Goal: Task Accomplishment & Management: Manage account settings

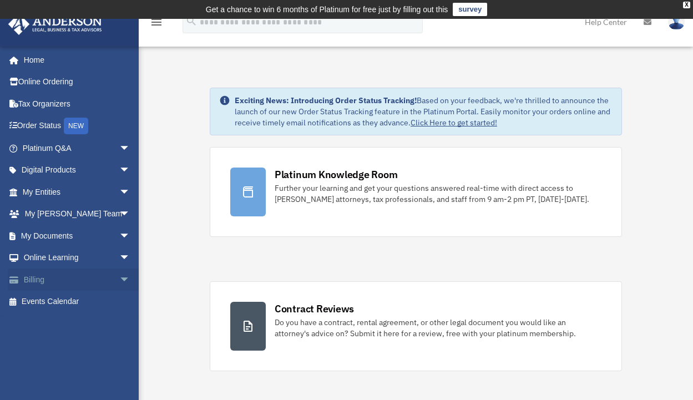
click at [119, 278] on span "arrow_drop_down" at bounding box center [130, 280] width 22 height 23
click at [82, 325] on link "Past Invoices" at bounding box center [82, 324] width 132 height 22
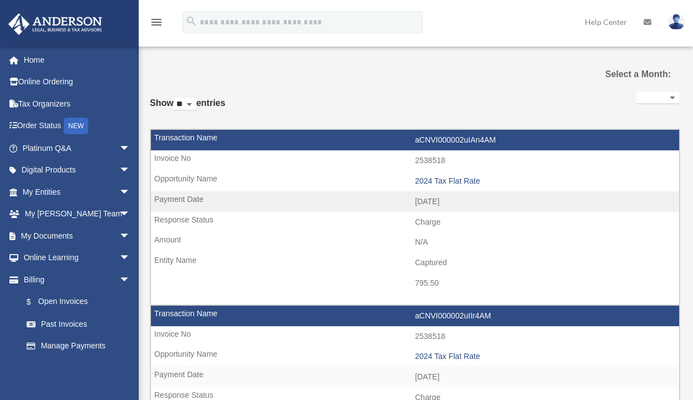
select select
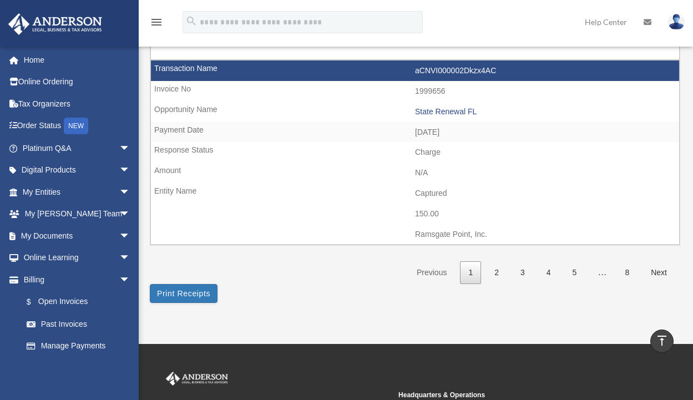
scroll to position [1677, 0]
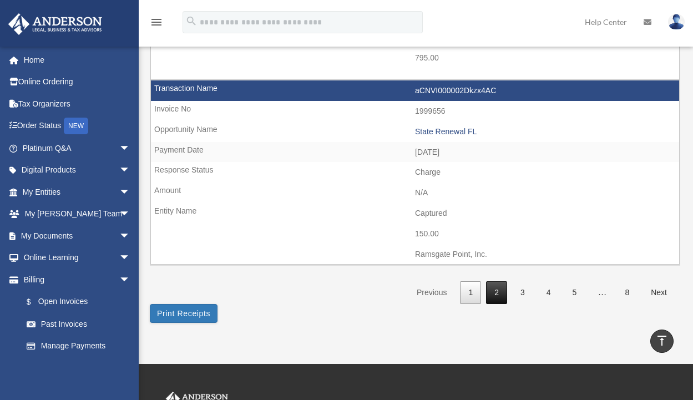
click at [497, 285] on link "2" at bounding box center [496, 292] width 21 height 23
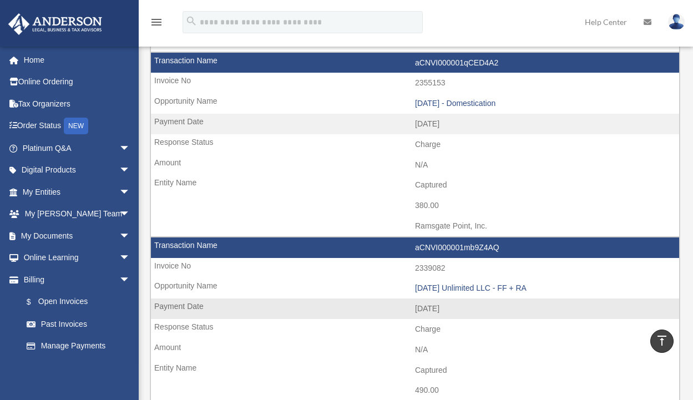
scroll to position [1178, 0]
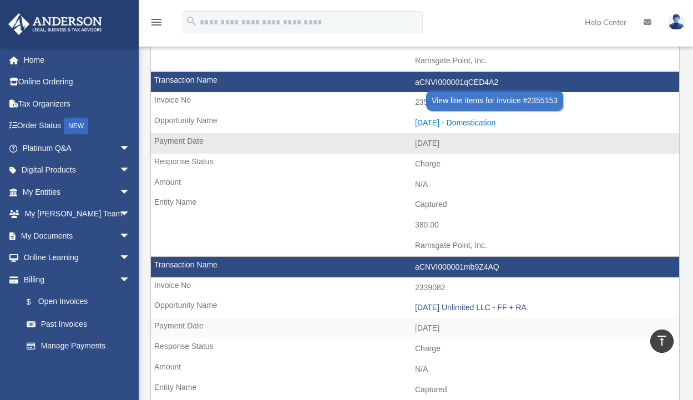
click at [478, 120] on div "2025.1.17 - Domestication" at bounding box center [544, 122] width 259 height 9
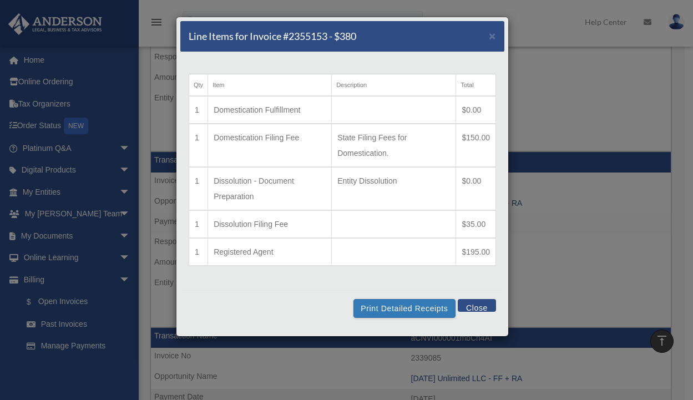
scroll to position [1289, 0]
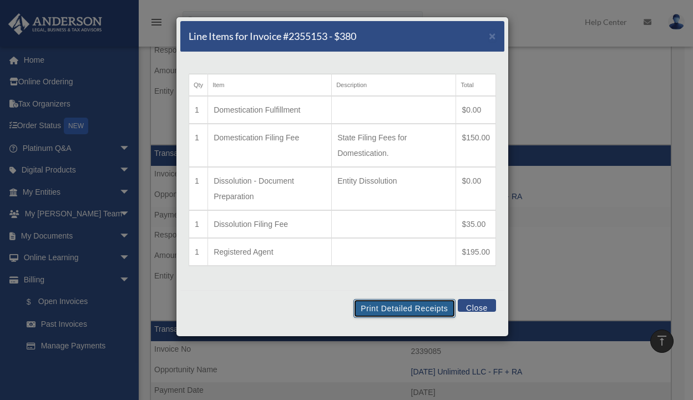
click at [406, 305] on button "Print Detailed Receipts" at bounding box center [405, 308] width 102 height 19
drag, startPoint x: 99, startPoint y: 17, endPoint x: 101, endPoint y: 10, distance: 7.0
click at [99, 17] on div "Line Items for Invoice #2355153 - $380 × Qty Item Description Total 1 Domestica…" at bounding box center [346, 200] width 693 height 400
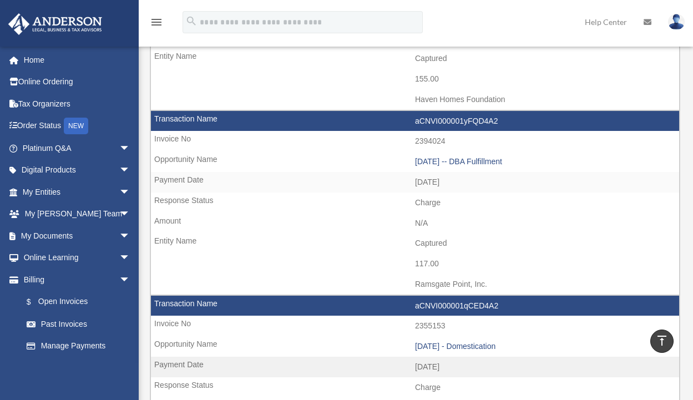
scroll to position [955, 0]
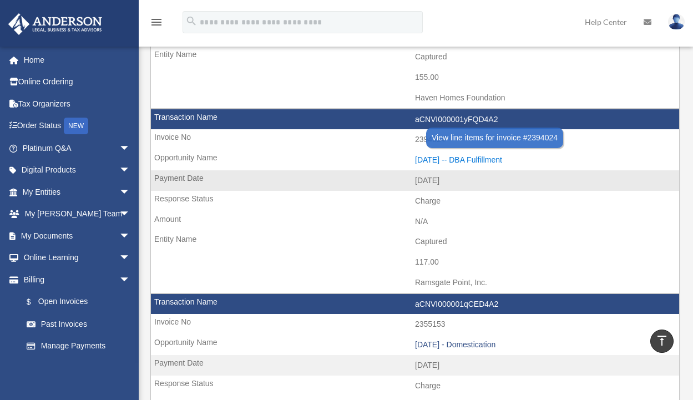
click at [471, 158] on div "2025.02.13 -- DBA Fulfillment" at bounding box center [544, 159] width 259 height 9
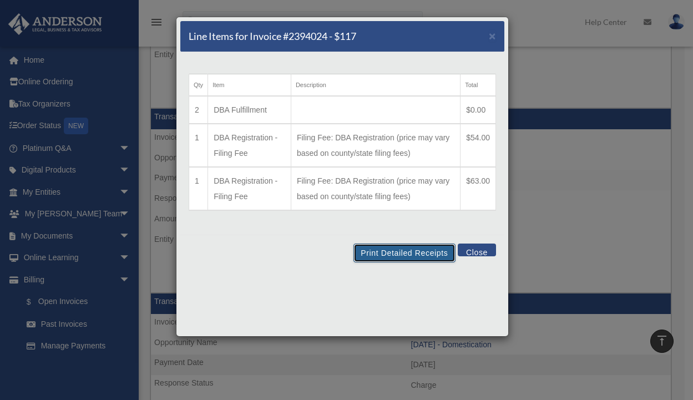
click at [386, 259] on button "Print Detailed Receipts" at bounding box center [405, 253] width 102 height 19
click at [115, 42] on div "Line Items for Invoice #2394024 - $117 × Qty Item Description Total 2 DBA Fulfi…" at bounding box center [346, 200] width 693 height 400
